Goal: Transaction & Acquisition: Purchase product/service

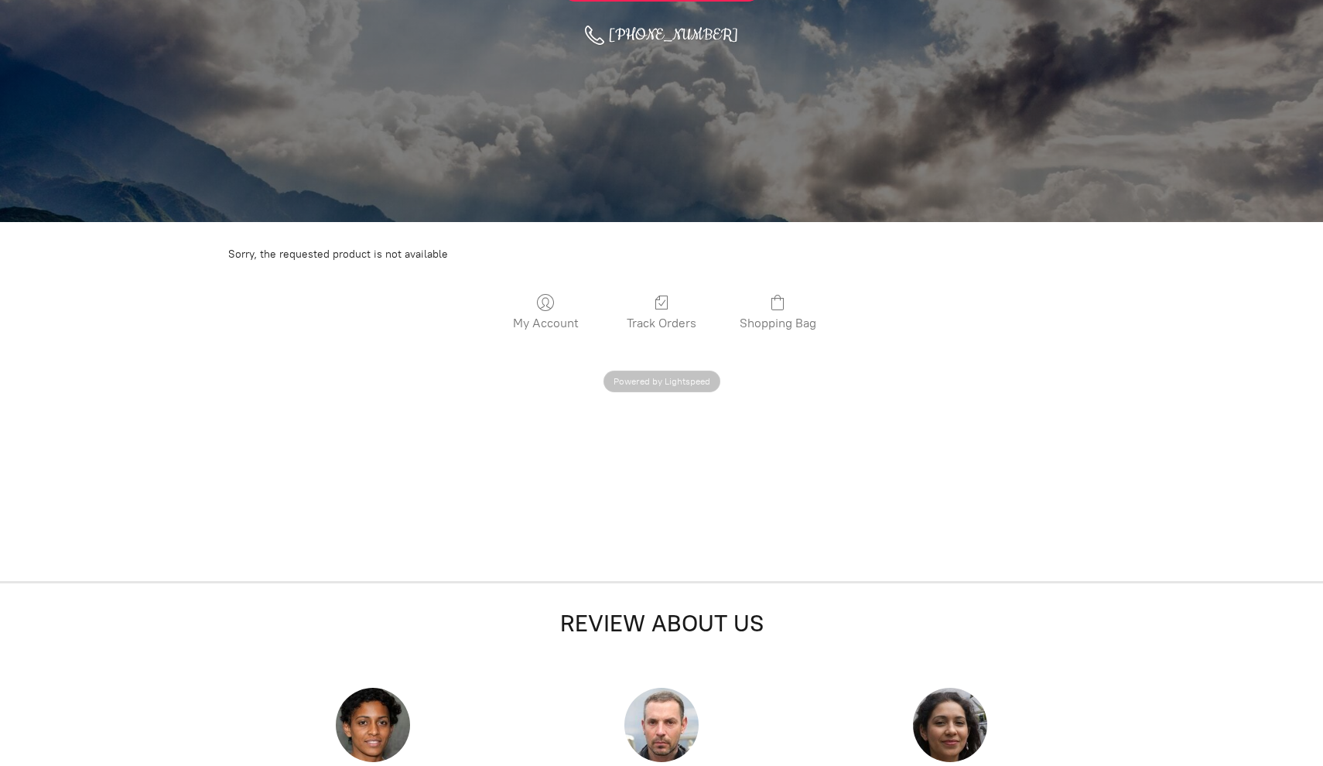
scroll to position [540, 0]
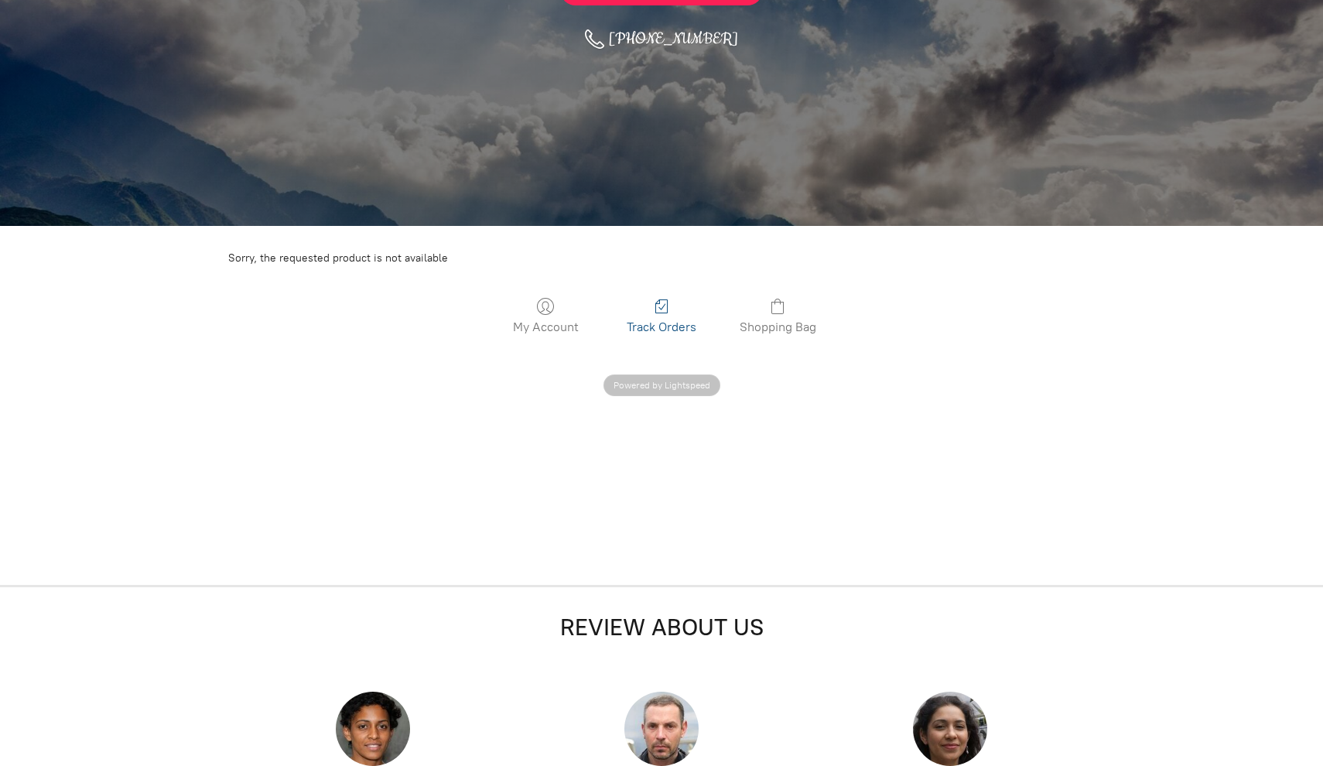
click at [657, 316] on link "Track Orders" at bounding box center [661, 315] width 85 height 37
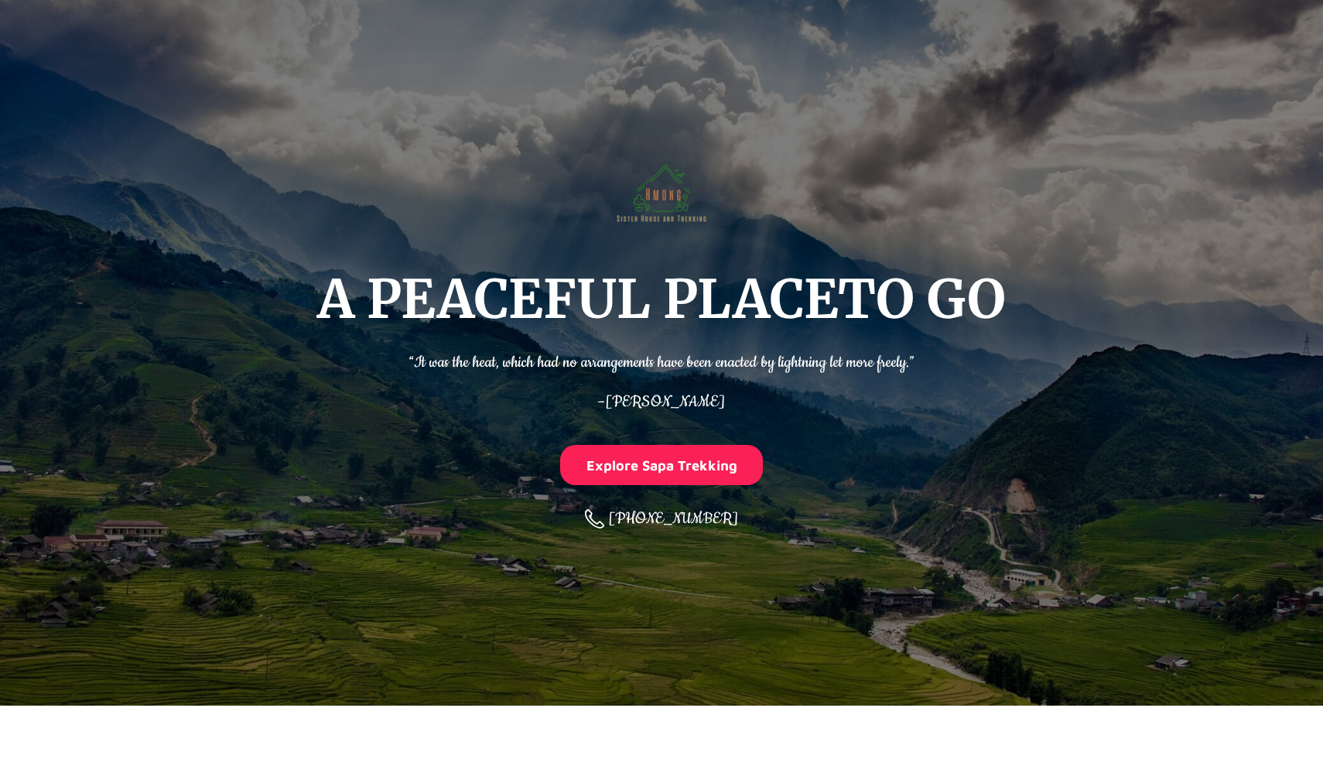
scroll to position [766, 0]
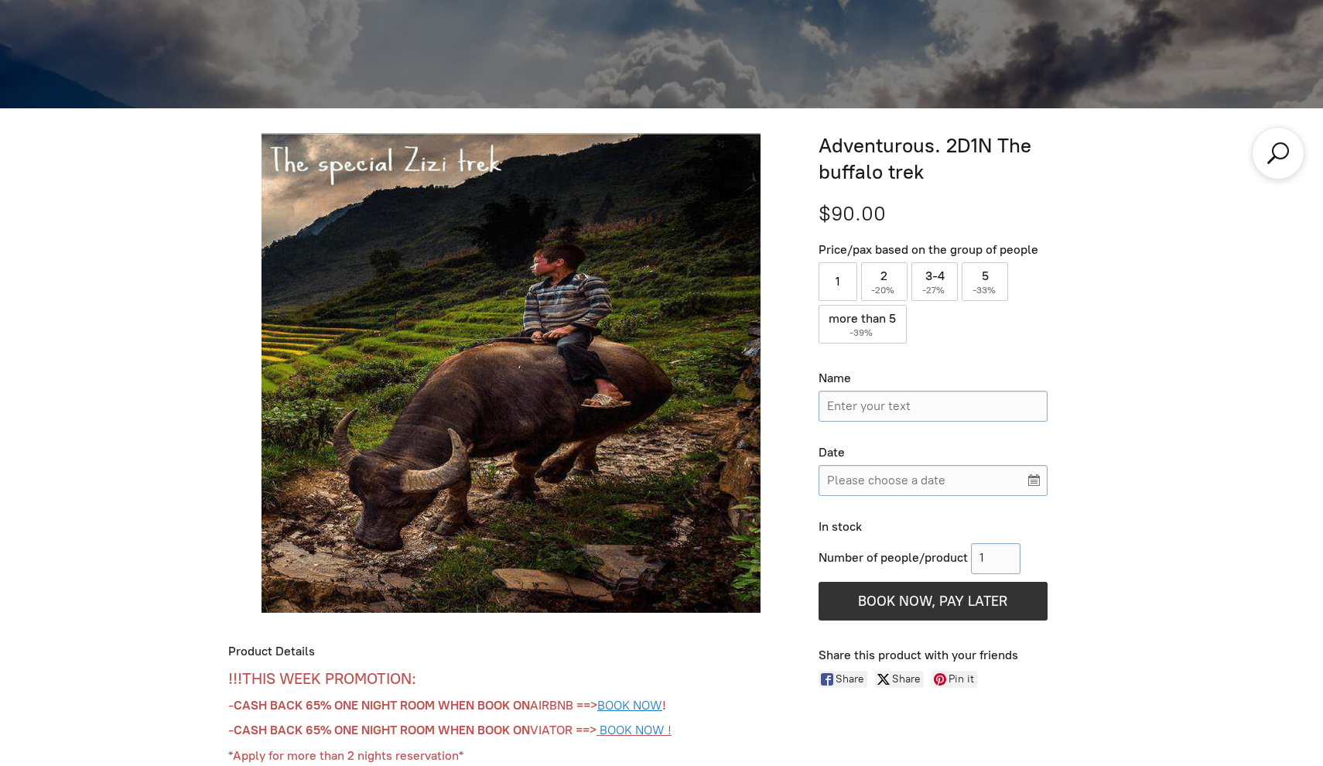
scroll to position [661, 0]
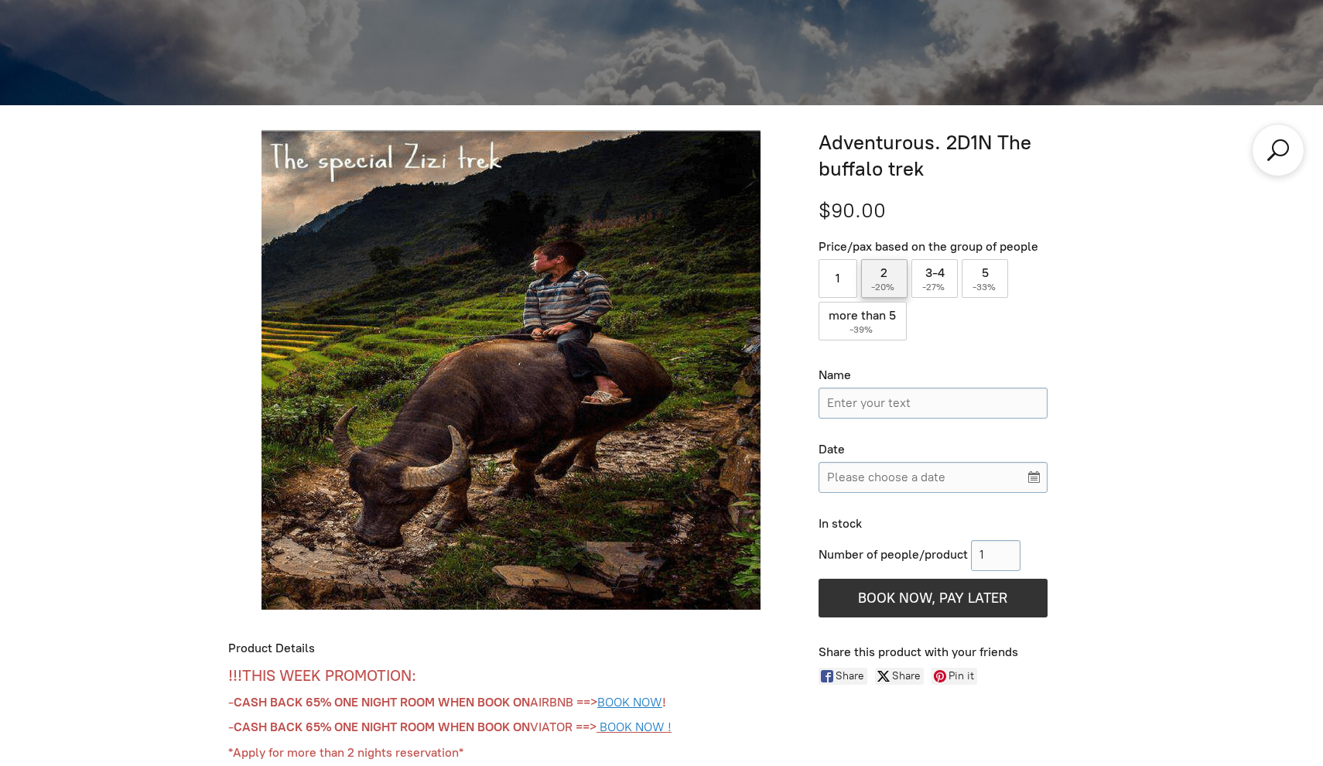
click at [876, 277] on label "2 ( -20% )" at bounding box center [884, 278] width 47 height 39
click at [876, 277] on input "2 ( -20% )" at bounding box center [884, 278] width 47 height 39
radio input "true"
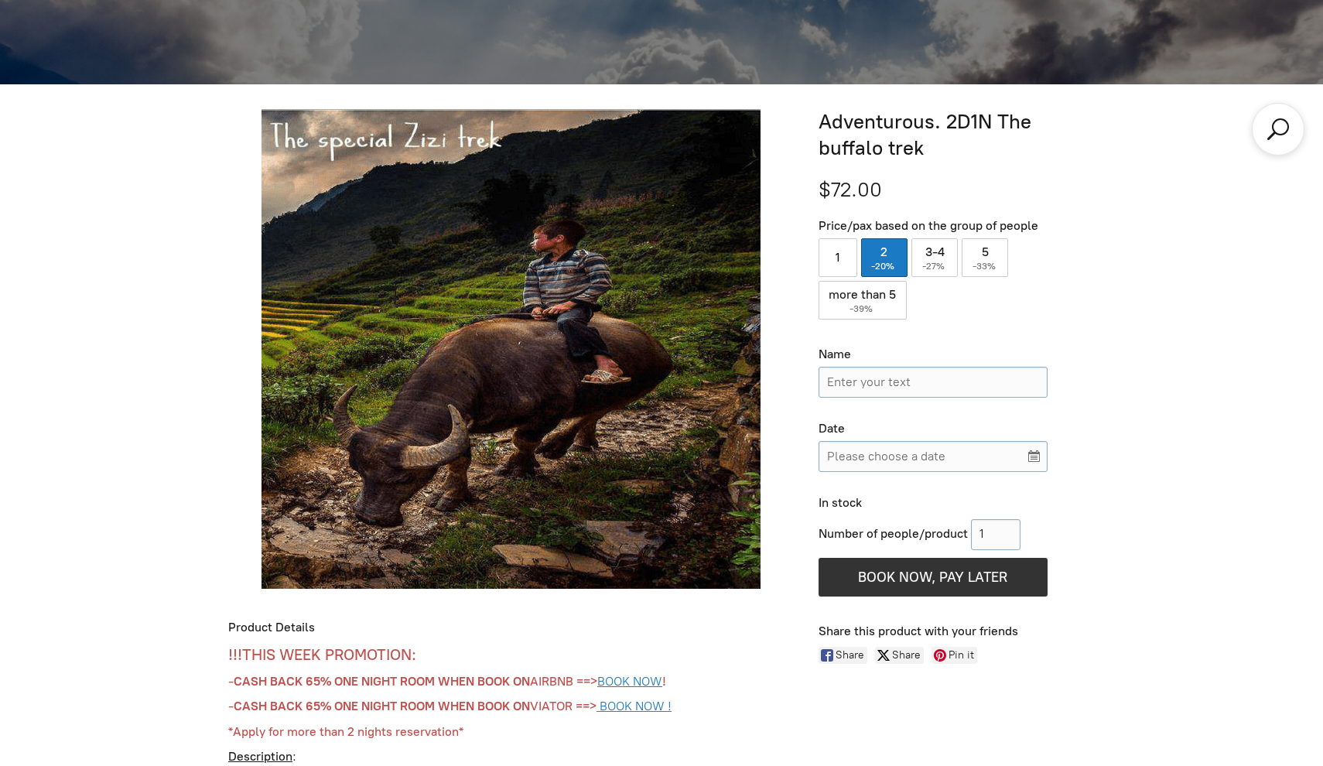
scroll to position [685, 0]
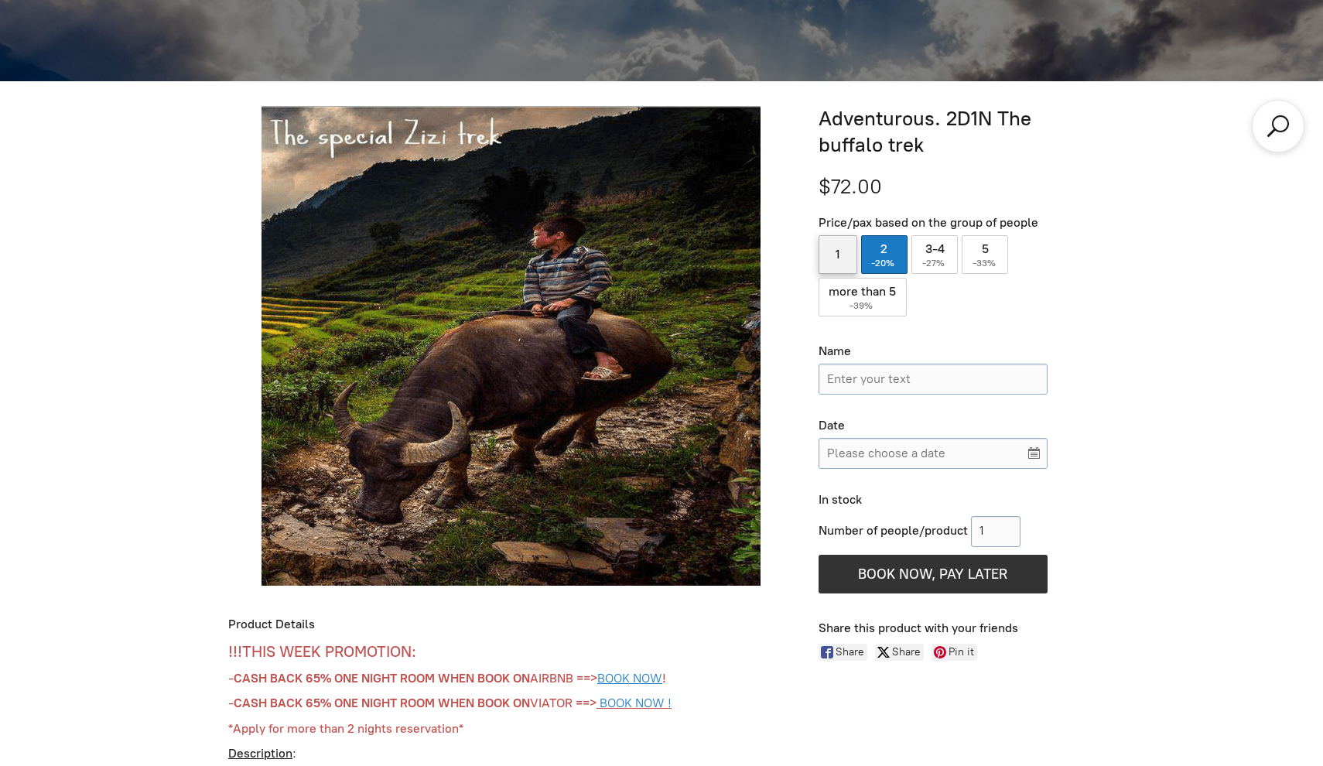
click at [852, 252] on label "1" at bounding box center [837, 254] width 39 height 39
click at [852, 252] on input "1" at bounding box center [837, 254] width 39 height 39
radio input "true"
click at [879, 254] on label "2 ( -20% )" at bounding box center [884, 254] width 47 height 39
click at [879, 254] on input "2 ( -20% )" at bounding box center [884, 254] width 47 height 39
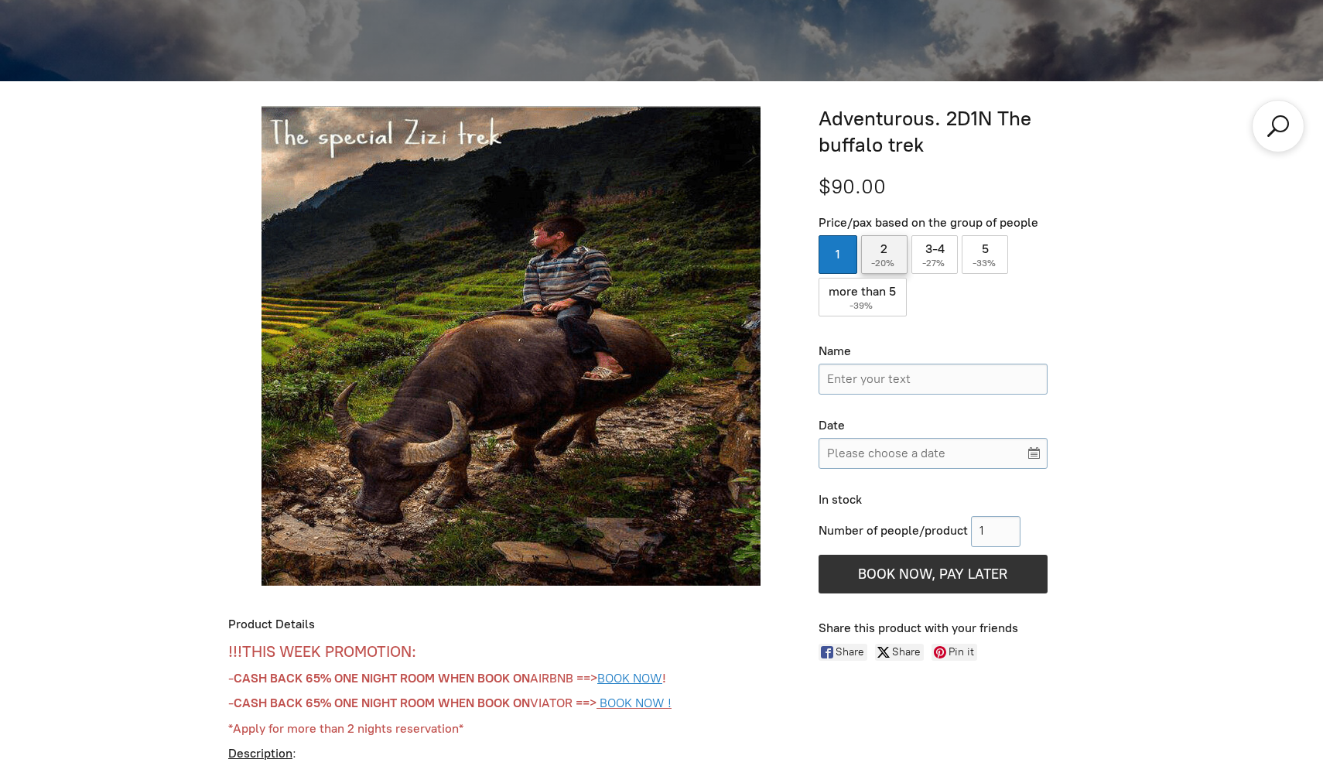
radio input "true"
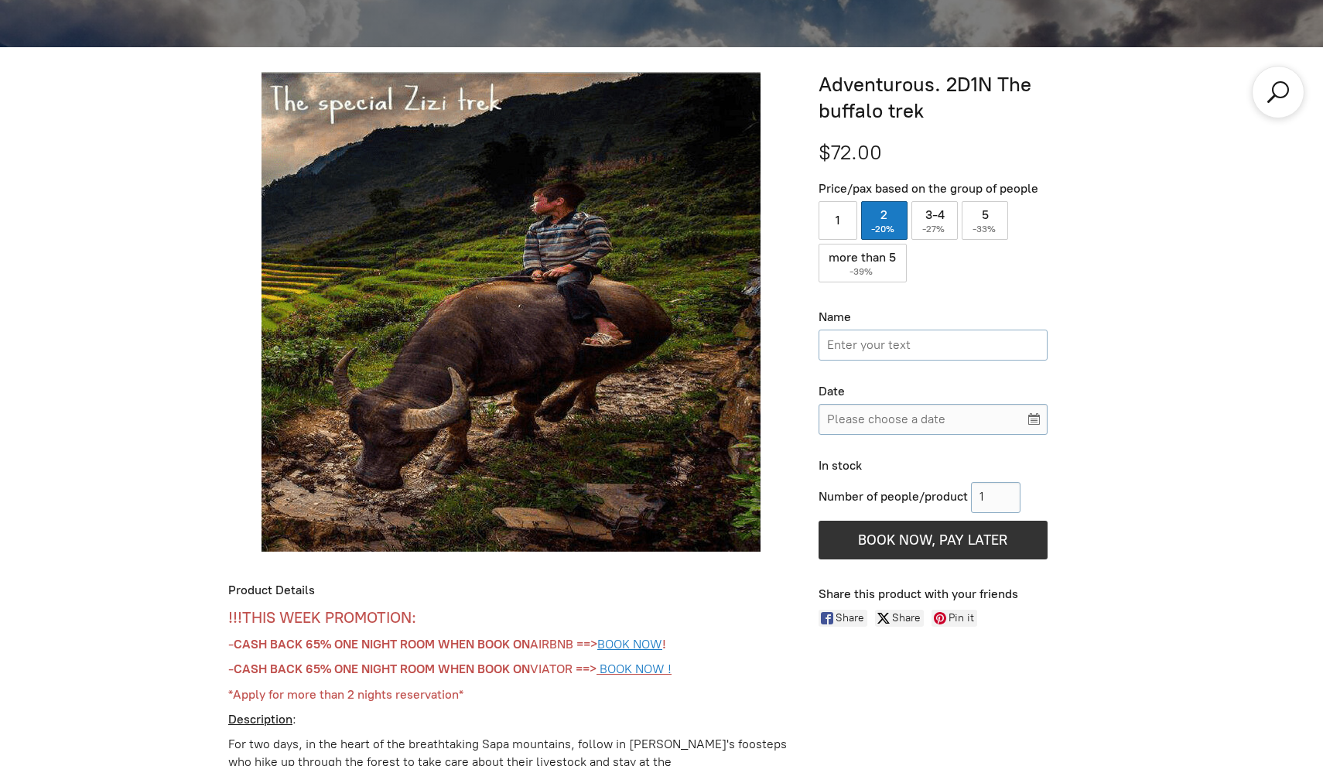
scroll to position [719, 0]
click at [964, 339] on input "Name" at bounding box center [932, 345] width 229 height 31
click at [1002, 494] on input "Number of people/product" at bounding box center [996, 497] width 50 height 31
type input "2"
click at [1069, 497] on div "Number of people/product 2 Add More BOOK NOW, PAY LATER Reserve without payment" at bounding box center [956, 520] width 276 height 85
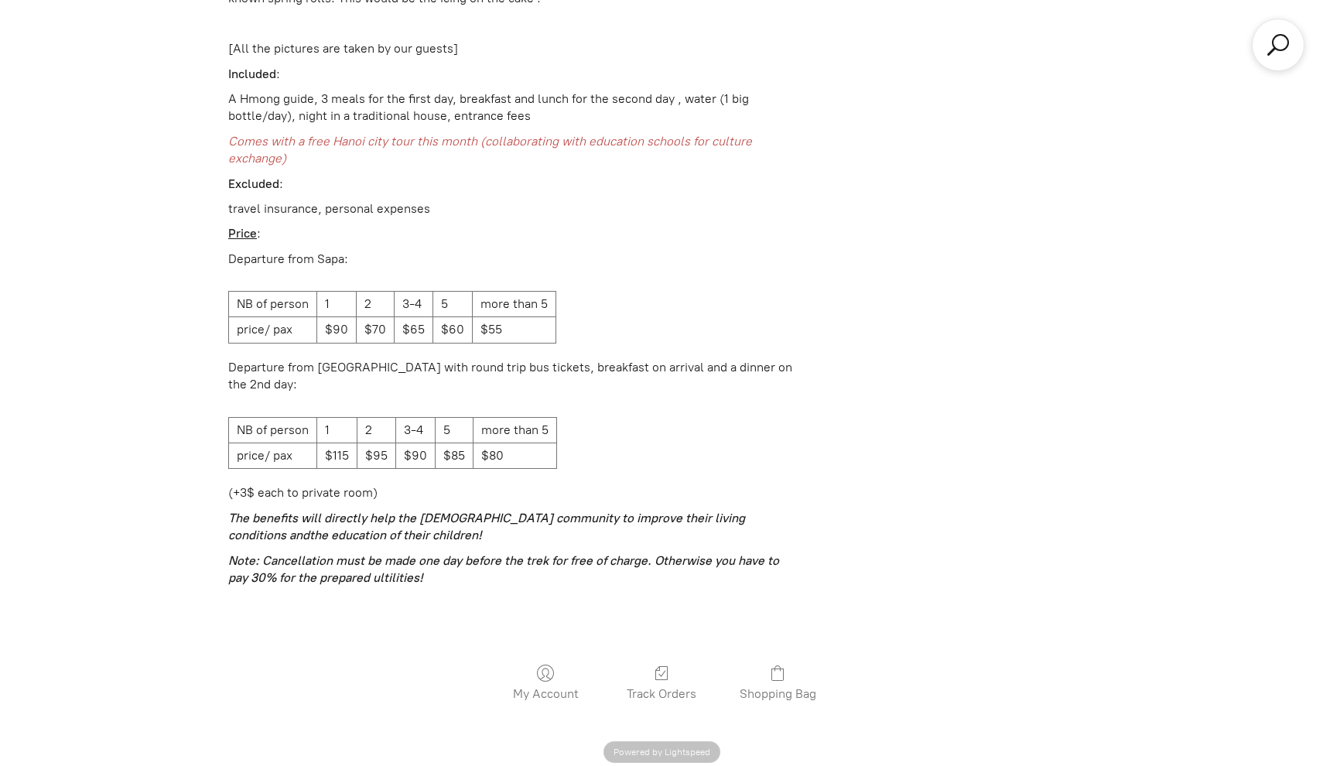
scroll to position [4772, 0]
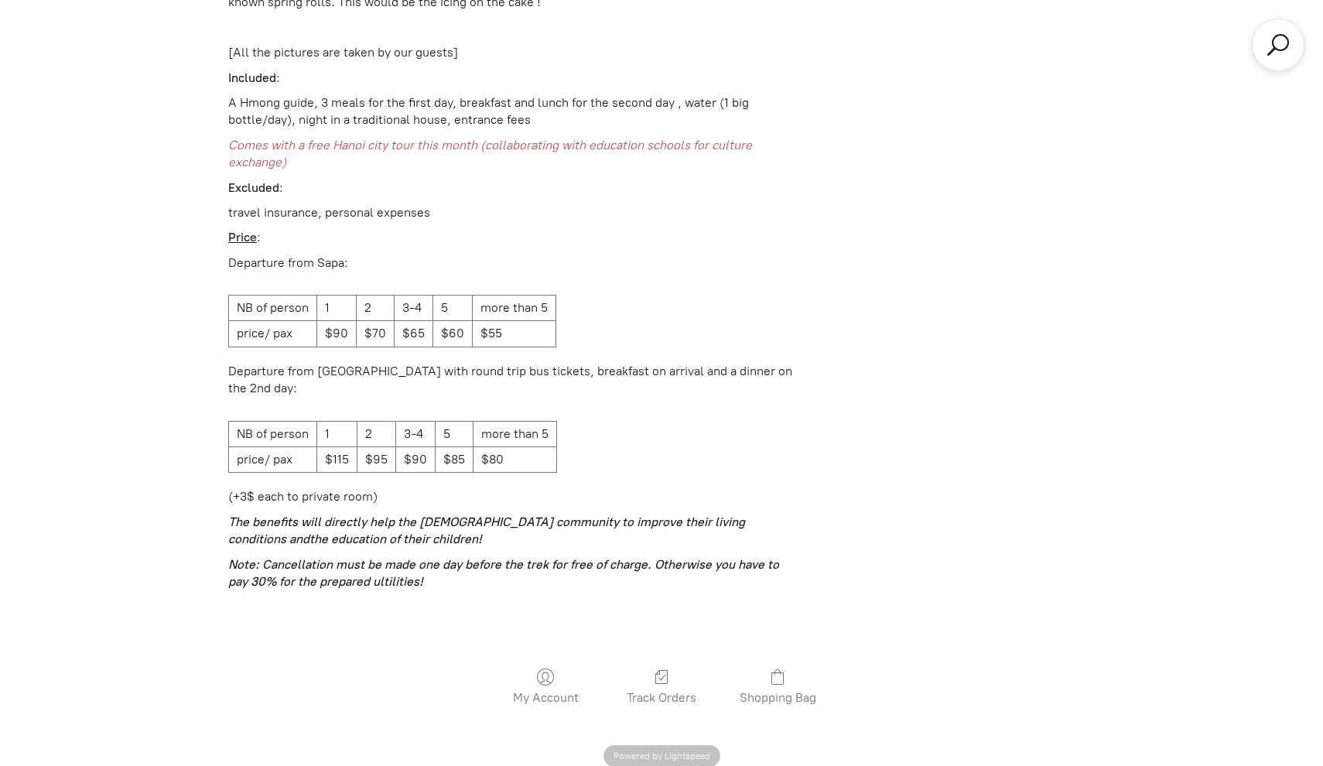
click at [372, 321] on td "$70" at bounding box center [376, 334] width 38 height 26
click at [385, 229] on p "Price :" at bounding box center [510, 237] width 565 height 17
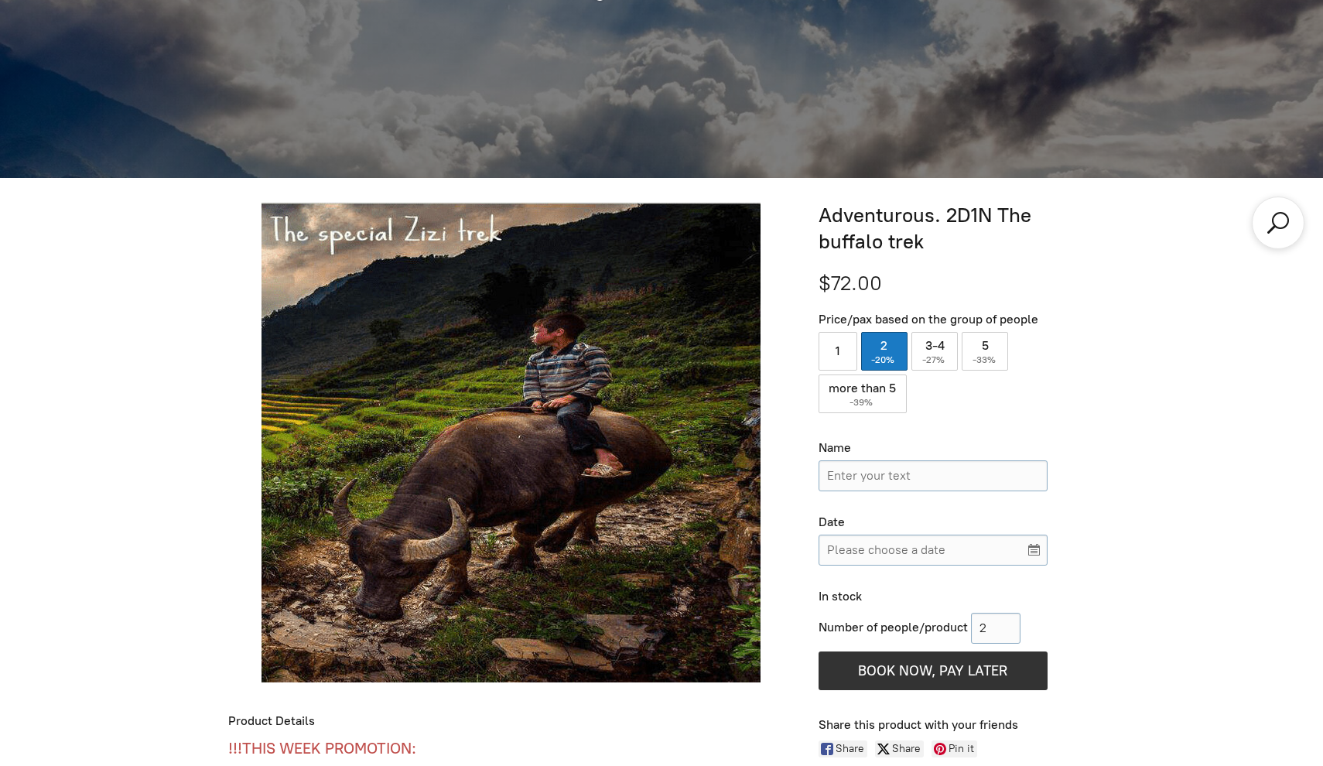
scroll to position [588, 0]
drag, startPoint x: 830, startPoint y: 286, endPoint x: 806, endPoint y: 283, distance: 24.2
click at [806, 283] on div "Adventurous. 2D1N The buffalo trek $72.00 Price/pax based on the group of peopl…" at bounding box center [950, 494] width 289 height 582
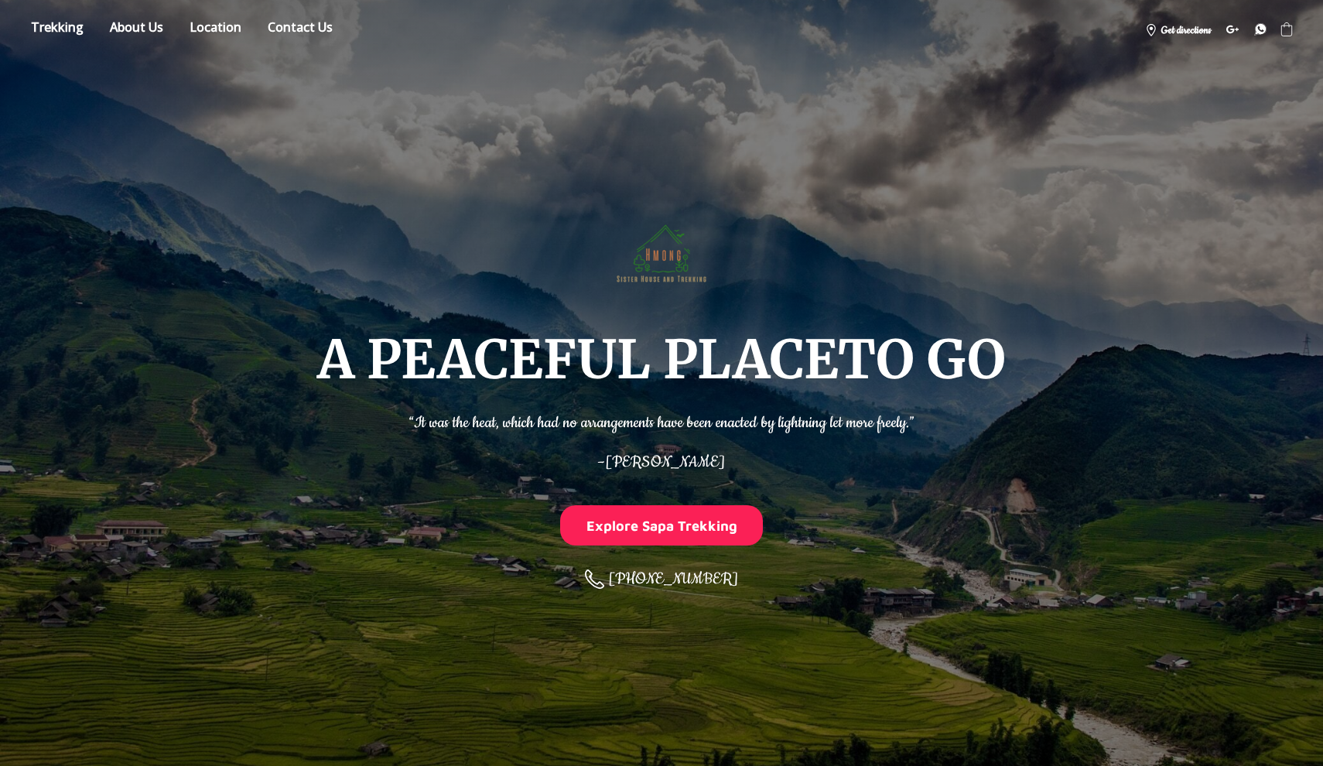
scroll to position [0, 0]
